Goal: Contribute content

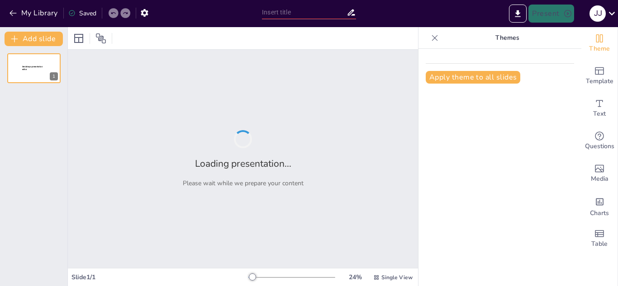
type input "Ethics: classification of laws"
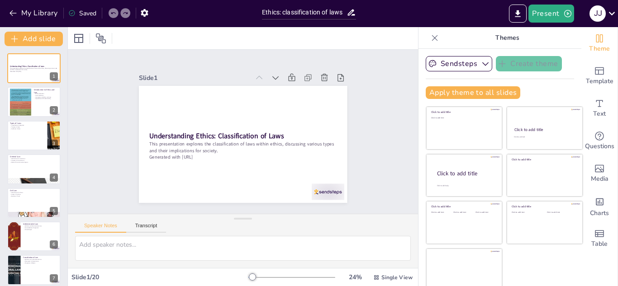
checkbox input "true"
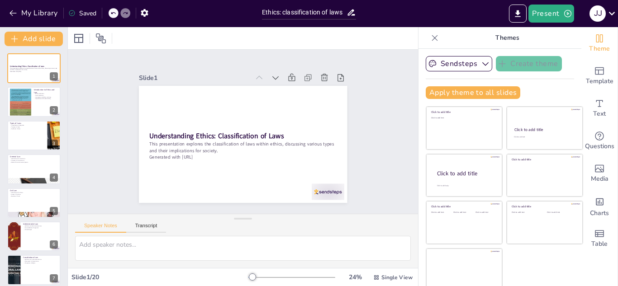
checkbox input "true"
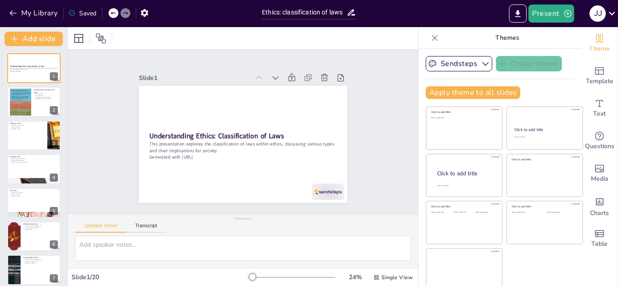
checkbox input "true"
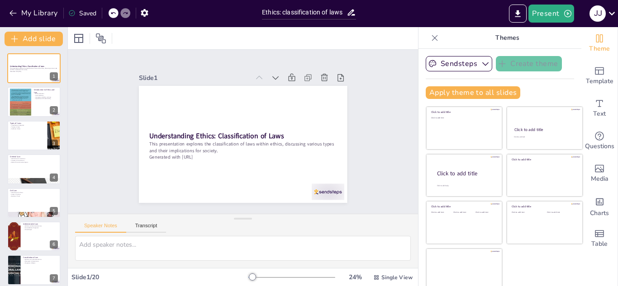
checkbox input "true"
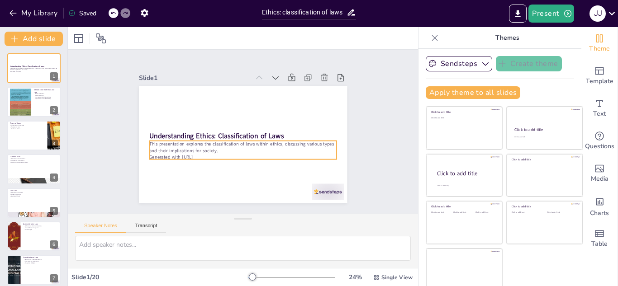
checkbox input "true"
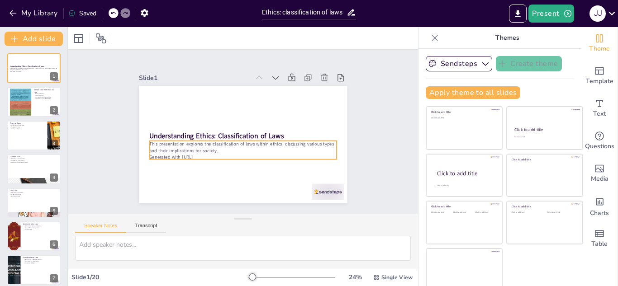
checkbox input "true"
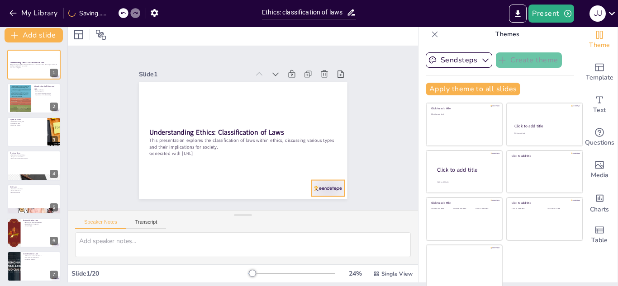
scroll to position [4, 0]
checkbox input "true"
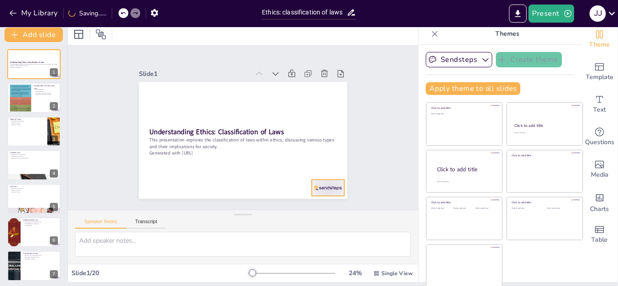
checkbox input "true"
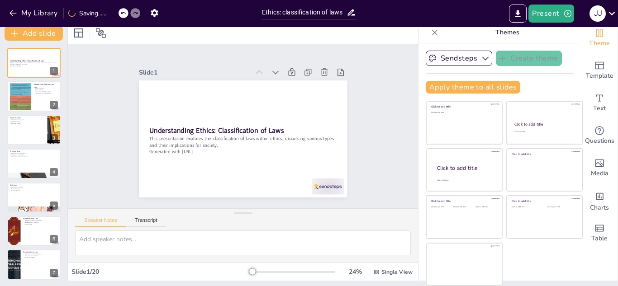
scroll to position [5, 0]
checkbox input "true"
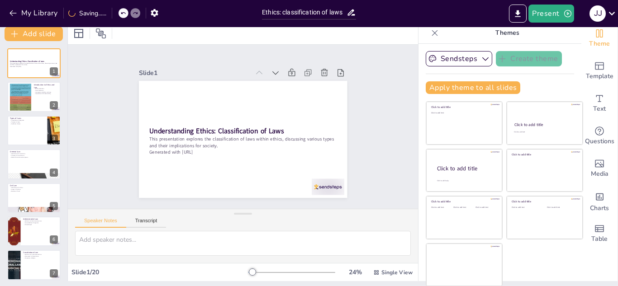
checkbox input "true"
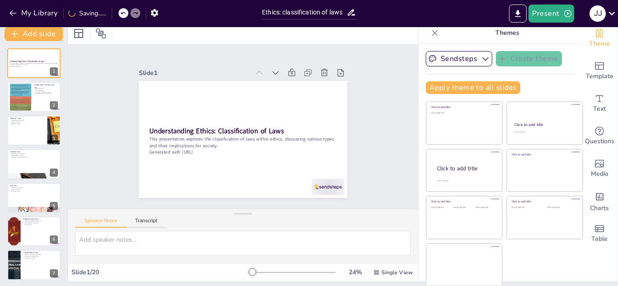
checkbox input "true"
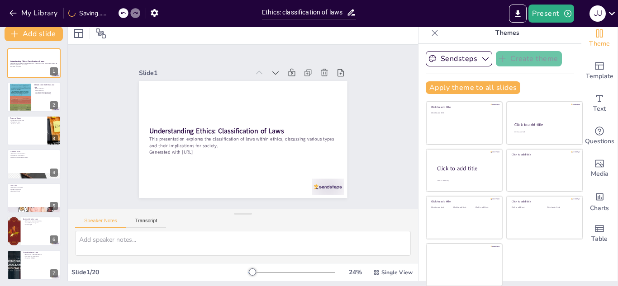
checkbox input "true"
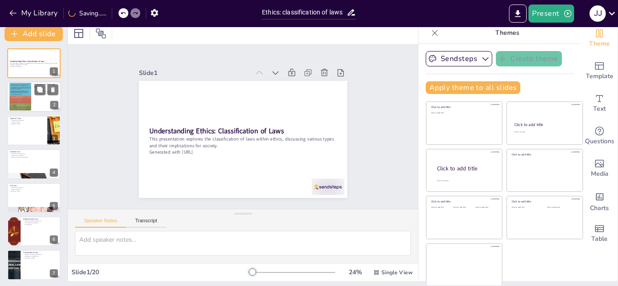
checkbox input "true"
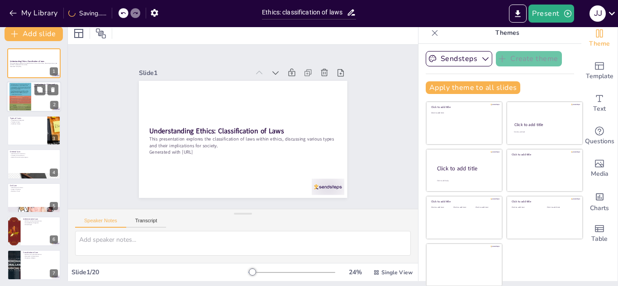
checkbox input "true"
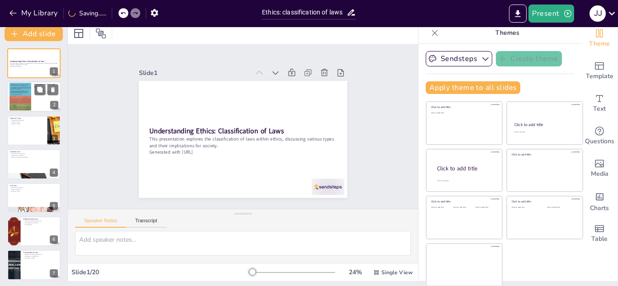
checkbox input "true"
click at [46, 101] on div at bounding box center [34, 97] width 54 height 31
type textarea "Ethics is defined as the moral principles that govern behavior, providing a fou…"
checkbox input "true"
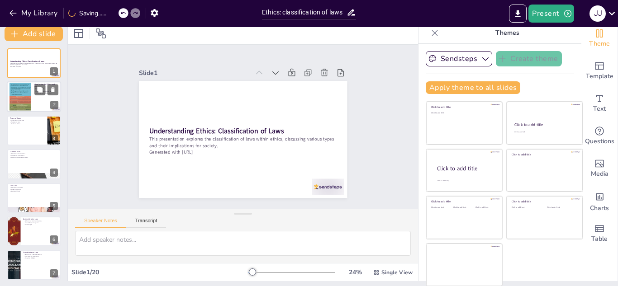
checkbox input "true"
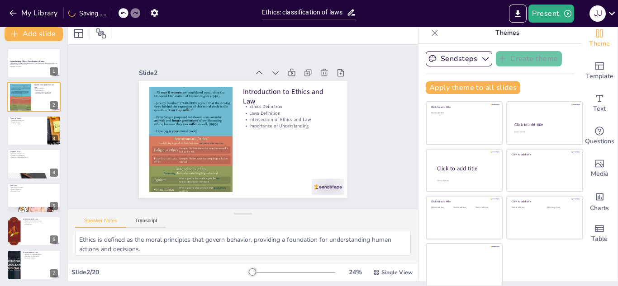
checkbox input "true"
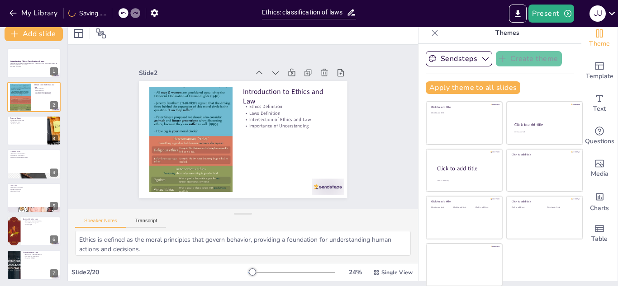
checkbox input "true"
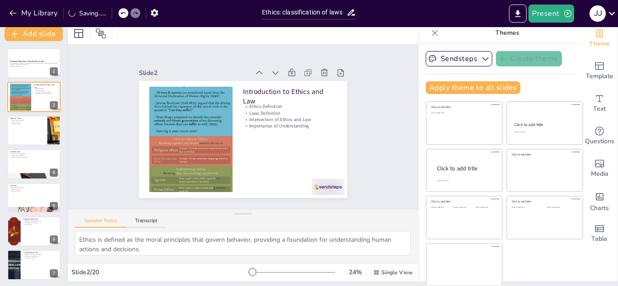
checkbox input "true"
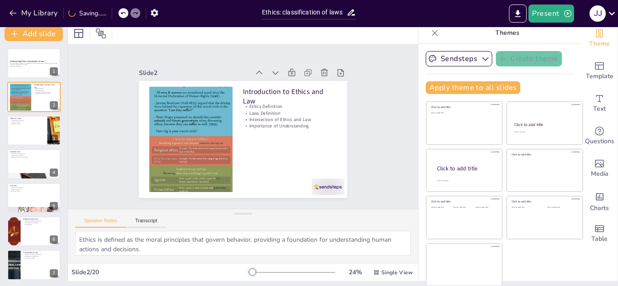
checkbox input "true"
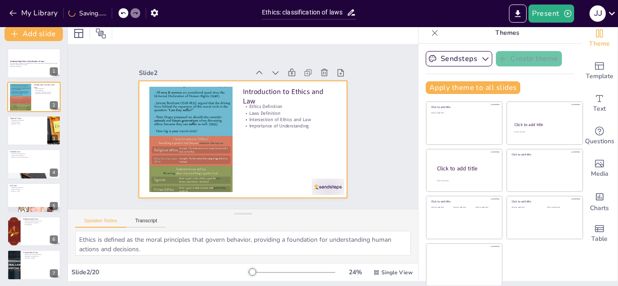
checkbox input "true"
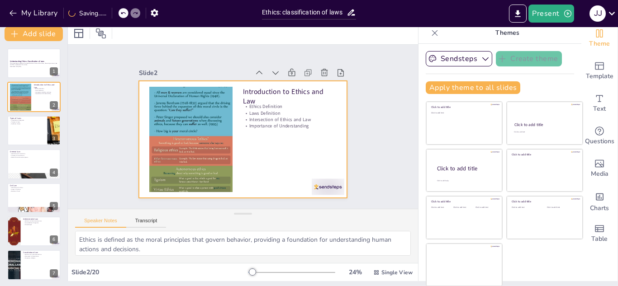
checkbox input "true"
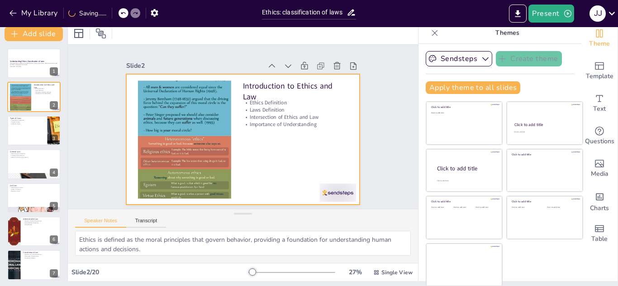
checkbox input "true"
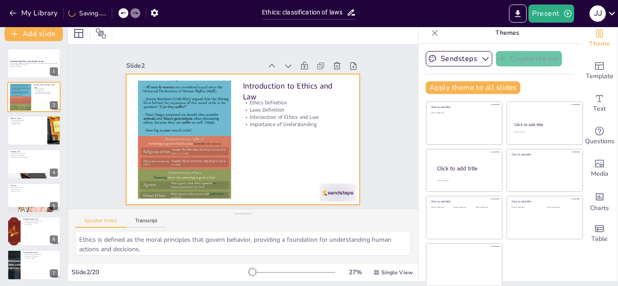
checkbox input "true"
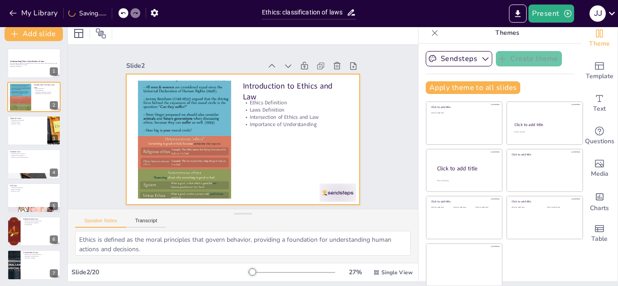
checkbox input "true"
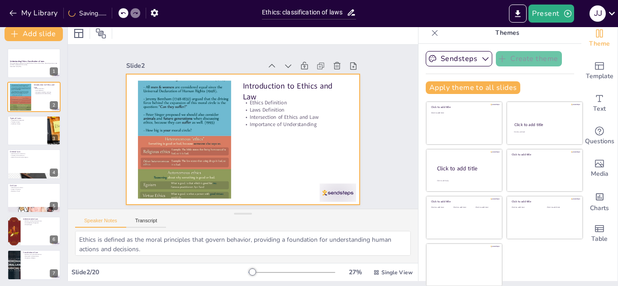
checkbox input "true"
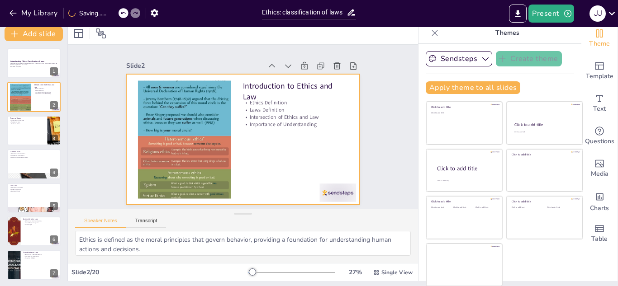
checkbox input "true"
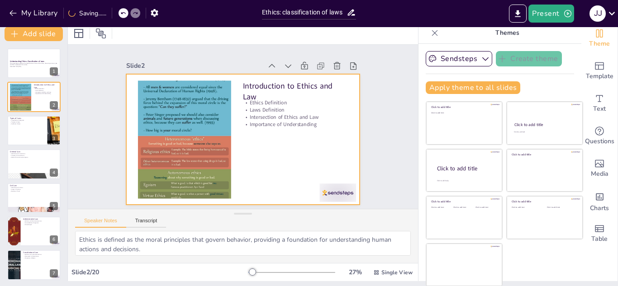
checkbox input "true"
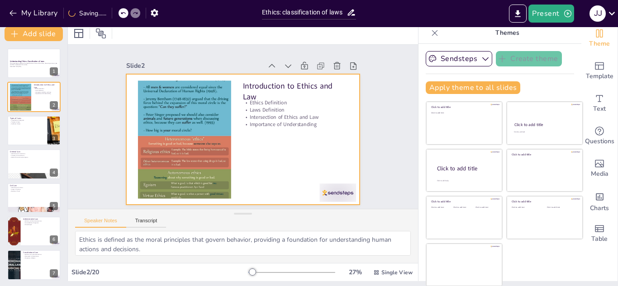
checkbox input "true"
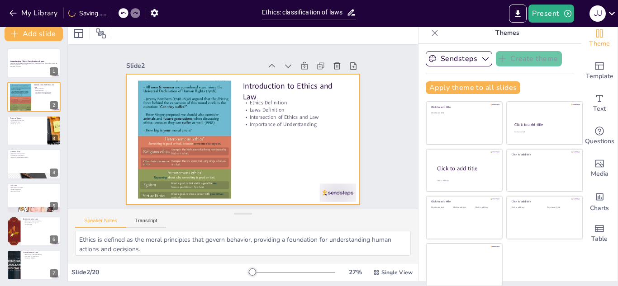
checkbox input "true"
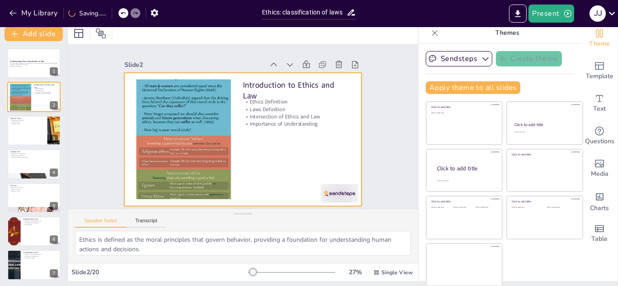
checkbox input "true"
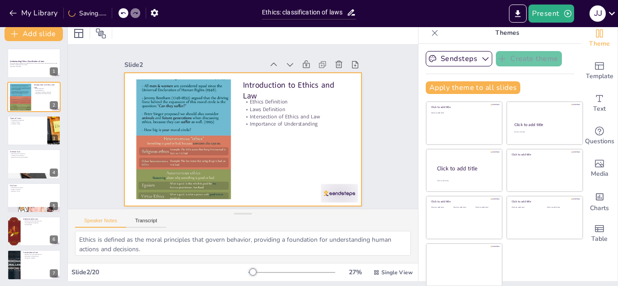
checkbox input "true"
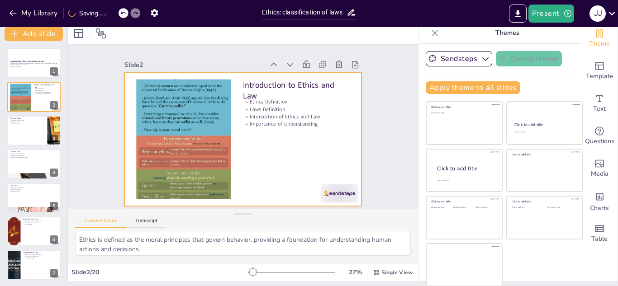
checkbox input "true"
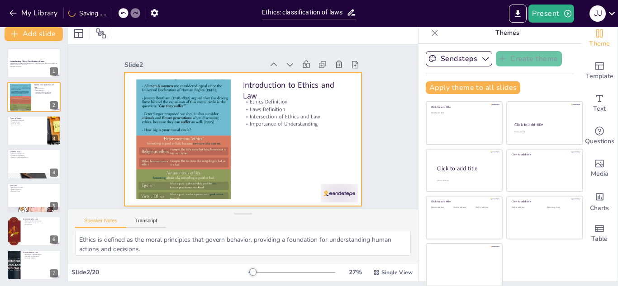
checkbox input "true"
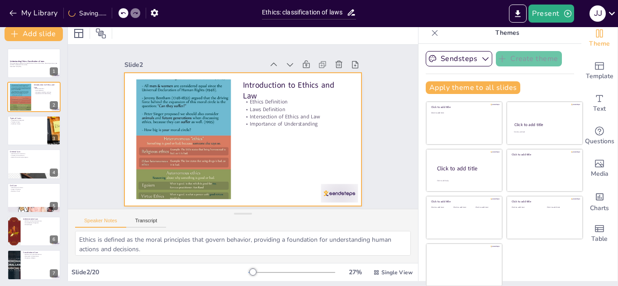
checkbox input "true"
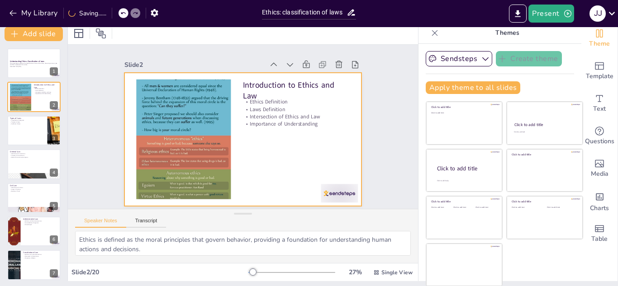
checkbox input "true"
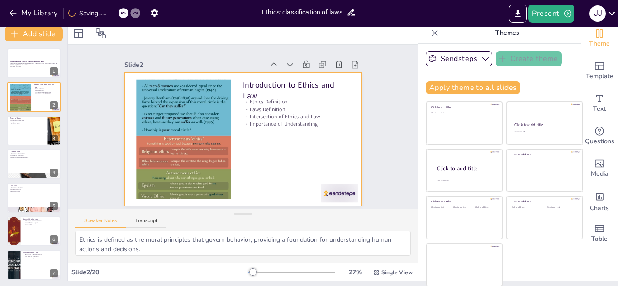
checkbox input "true"
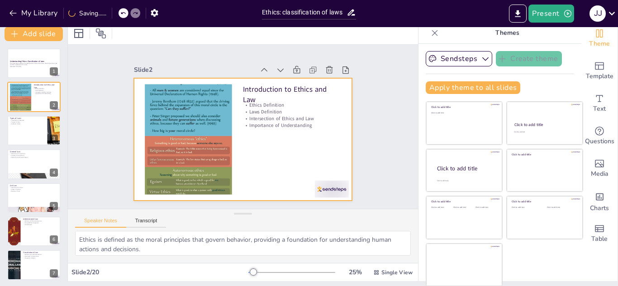
checkbox input "true"
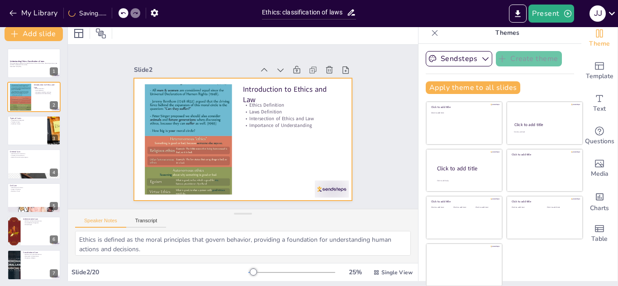
checkbox input "true"
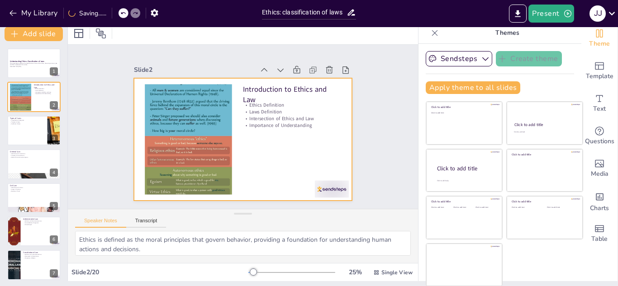
checkbox input "true"
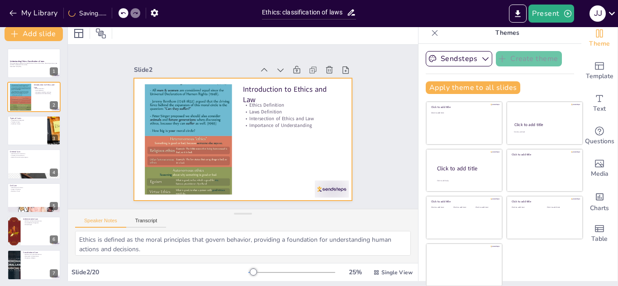
checkbox input "true"
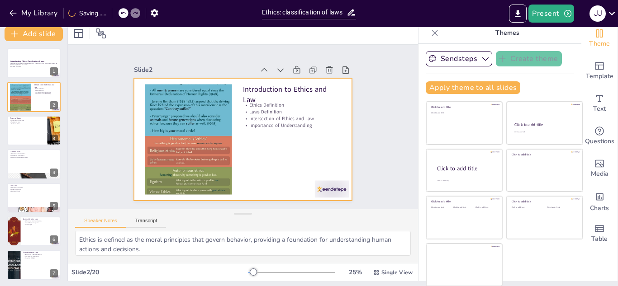
checkbox input "true"
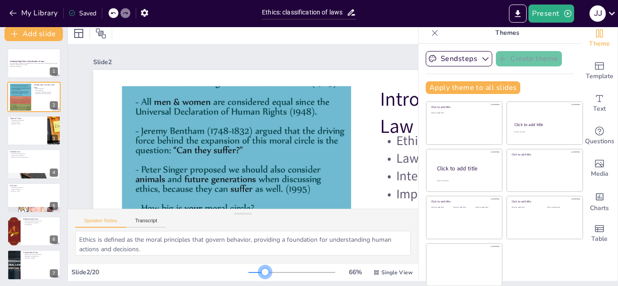
click at [252, 272] on div at bounding box center [291, 272] width 87 height 7
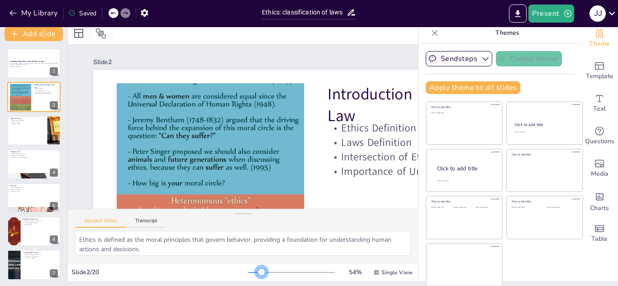
click at [258, 271] on div at bounding box center [261, 272] width 7 height 7
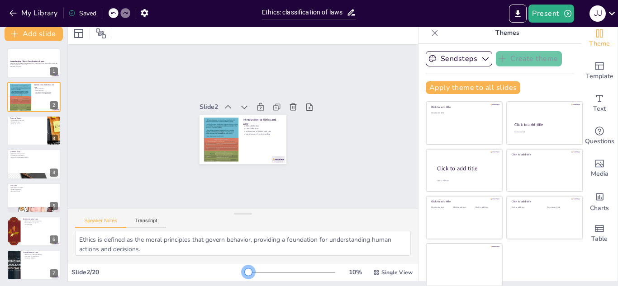
drag, startPoint x: 249, startPoint y: 271, endPoint x: 215, endPoint y: 263, distance: 34.3
click at [215, 263] on div "Slide 2 / 20 10 % Single View" at bounding box center [243, 272] width 350 height 18
click at [258, 268] on div "10 % Single View" at bounding box center [331, 273] width 166 height 14
click at [47, 129] on div at bounding box center [34, 130] width 54 height 31
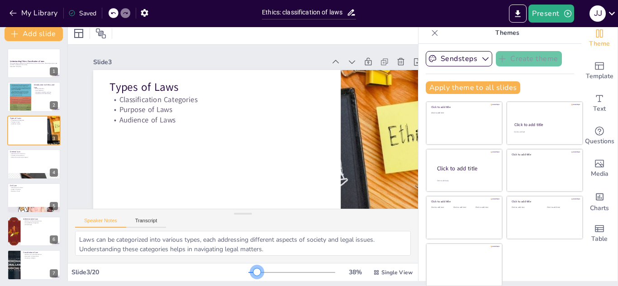
click at [248, 272] on div at bounding box center [291, 272] width 87 height 7
click at [253, 272] on div at bounding box center [256, 272] width 7 height 7
click at [26, 226] on div at bounding box center [34, 231] width 54 height 31
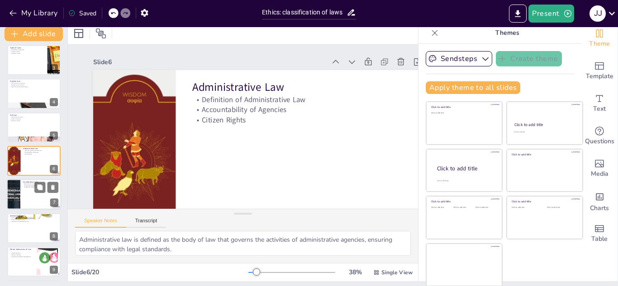
click at [22, 193] on div at bounding box center [34, 195] width 54 height 31
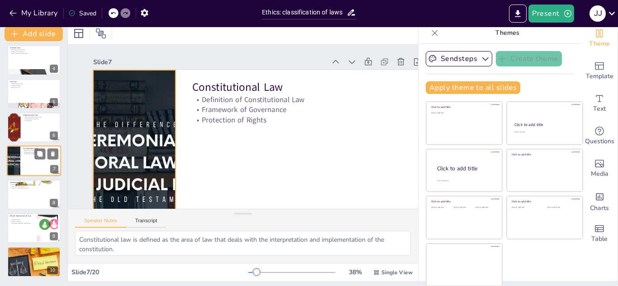
click at [19, 158] on div at bounding box center [13, 161] width 58 height 31
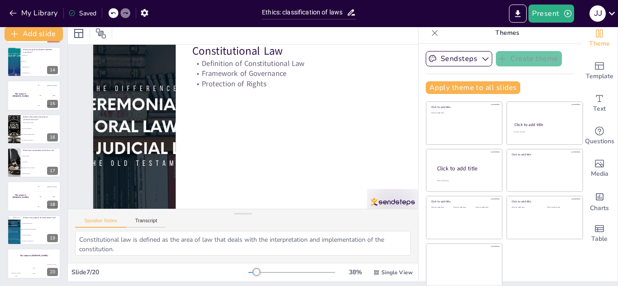
scroll to position [440, 0]
click at [30, 148] on p "What does constitutional law focus on?" at bounding box center [40, 149] width 35 height 3
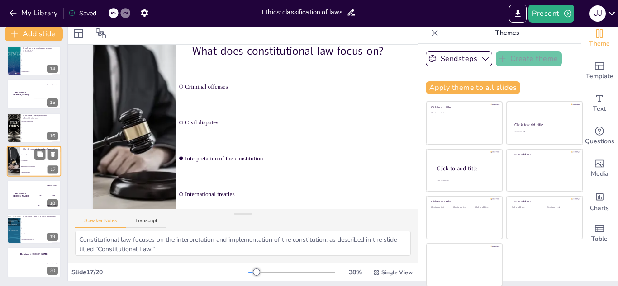
scroll to position [0, 0]
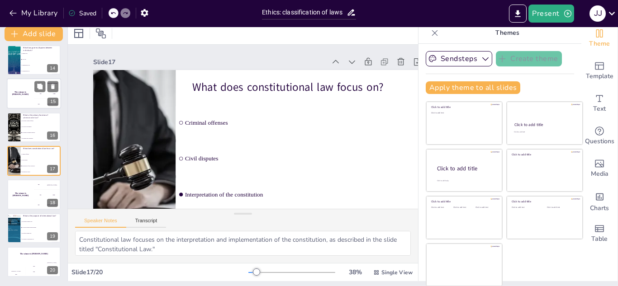
click at [28, 102] on div "The winner is [PERSON_NAME]" at bounding box center [20, 94] width 27 height 31
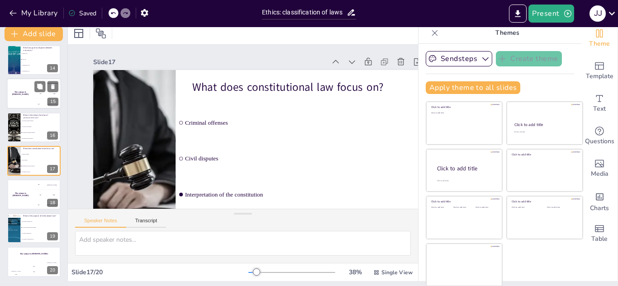
scroll to position [373, 0]
